Goal: Task Accomplishment & Management: Manage account settings

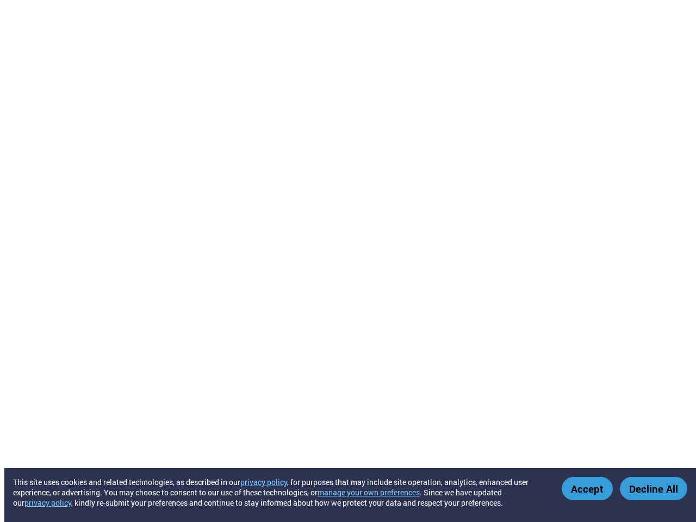
click at [375, 492] on button "manage your own preferences" at bounding box center [368, 492] width 102 height 10
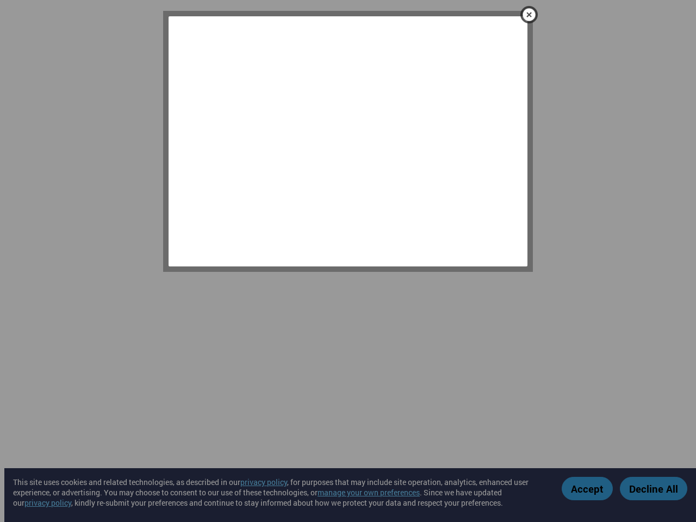
click at [588, 488] on div at bounding box center [348, 261] width 696 height 522
click at [653, 488] on div at bounding box center [348, 261] width 696 height 522
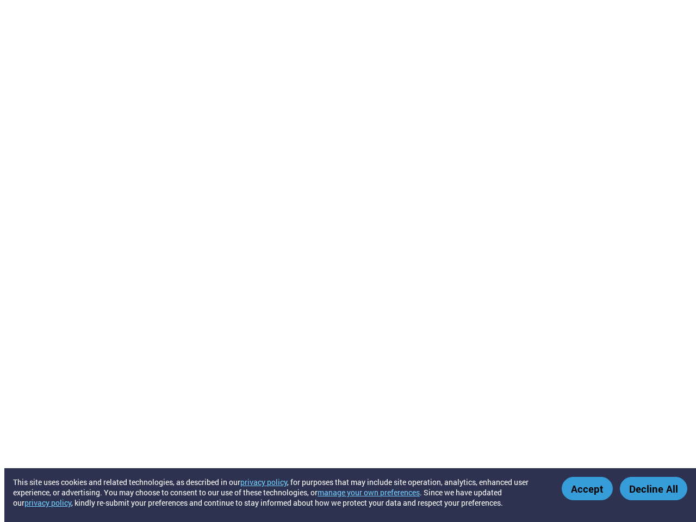
click at [375, 492] on button "manage your own preferences" at bounding box center [368, 492] width 102 height 10
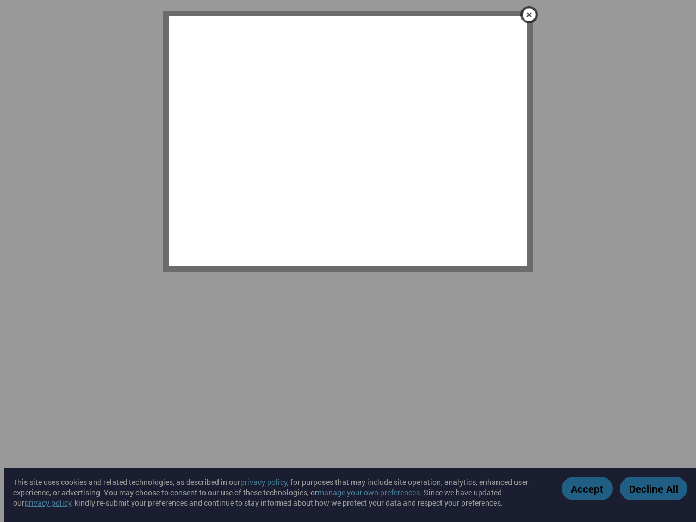
click at [653, 488] on div at bounding box center [348, 261] width 696 height 522
